Goal: Task Accomplishment & Management: Complete application form

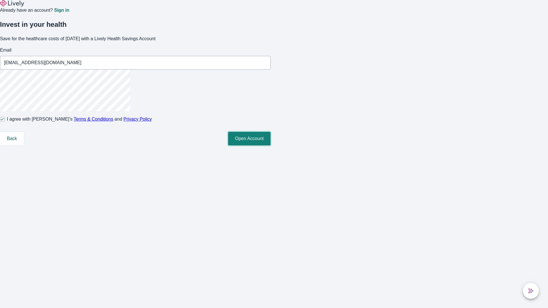
click at [271, 146] on button "Open Account" at bounding box center [249, 139] width 43 height 14
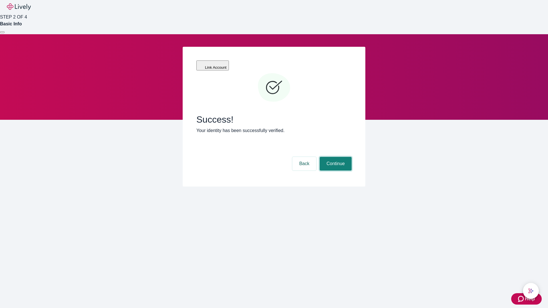
click at [335, 157] on button "Continue" at bounding box center [336, 164] width 32 height 14
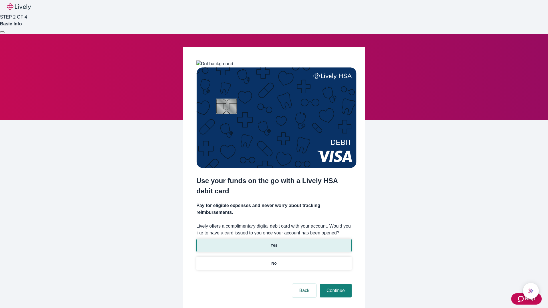
click at [274, 243] on p "Yes" at bounding box center [274, 246] width 7 height 6
click at [335, 284] on button "Continue" at bounding box center [336, 291] width 32 height 14
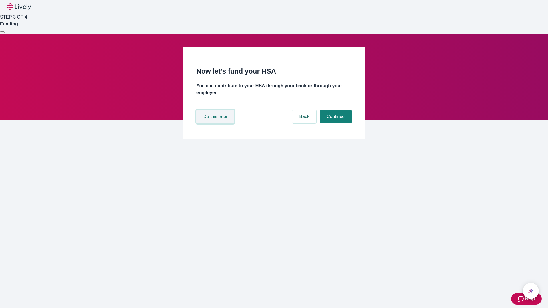
click at [216, 124] on button "Do this later" at bounding box center [215, 117] width 38 height 14
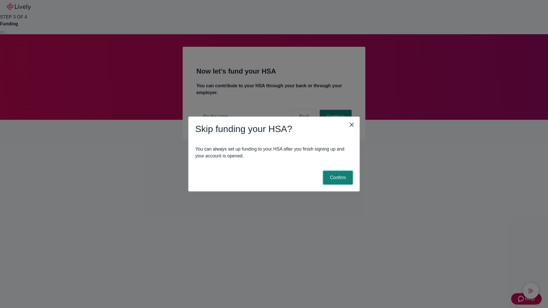
click at [337, 178] on button "Confirm" at bounding box center [338, 178] width 30 height 14
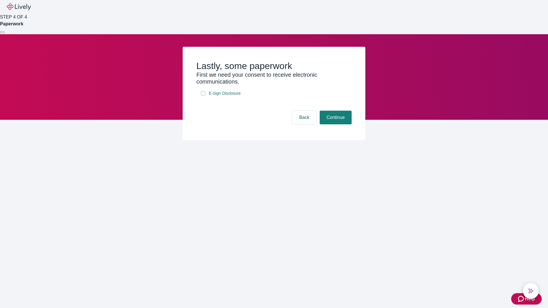
click at [203, 96] on input "E-Sign Disclosure" at bounding box center [203, 93] width 5 height 5
checkbox input "true"
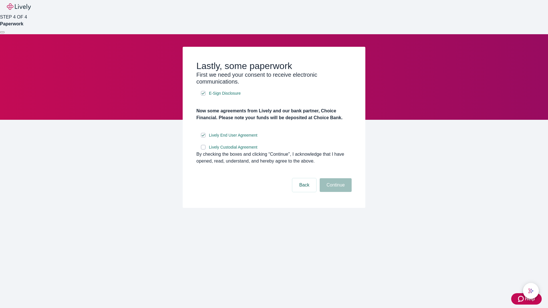
click at [203, 150] on input "Lively Custodial Agreement" at bounding box center [203, 147] width 5 height 5
checkbox input "true"
click at [335, 192] on button "Continue" at bounding box center [336, 185] width 32 height 14
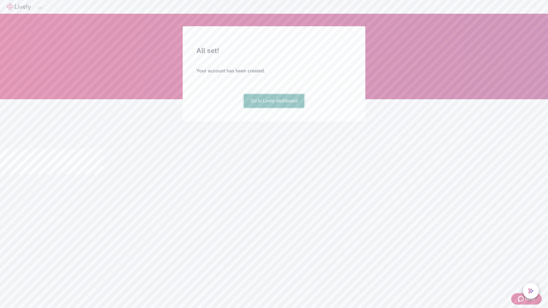
click at [274, 108] on link "Go to Lively dashboard" at bounding box center [274, 101] width 61 height 14
